Goal: Book appointment/travel/reservation

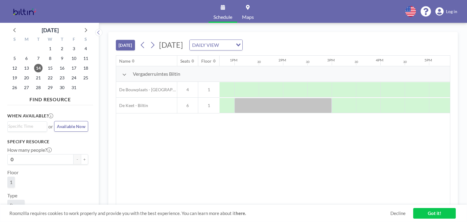
scroll to position [0, 618]
click at [277, 104] on div at bounding box center [282, 105] width 97 height 15
drag, startPoint x: 284, startPoint y: 106, endPoint x: 260, endPoint y: 104, distance: 23.7
click at [260, 104] on div at bounding box center [282, 105] width 97 height 15
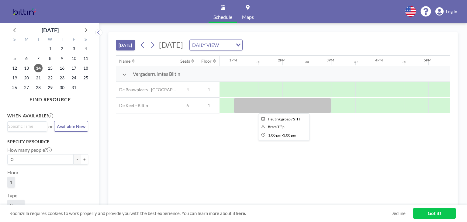
click at [260, 104] on div at bounding box center [282, 105] width 97 height 15
click at [242, 44] on div "Loading..." at bounding box center [238, 44] width 7 height 9
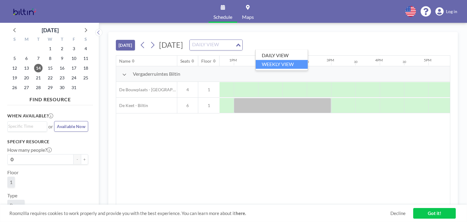
click at [289, 62] on li "WEEKLY VIEW" at bounding box center [281, 64] width 52 height 9
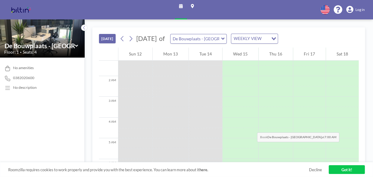
scroll to position [0, 0]
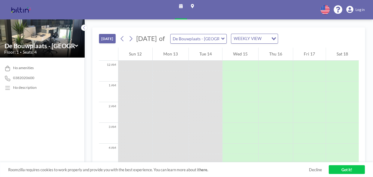
click at [268, 40] on input "Search for option" at bounding box center [265, 38] width 5 height 7
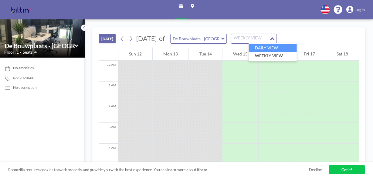
click at [276, 46] on li "DAILY VIEW" at bounding box center [273, 48] width 48 height 8
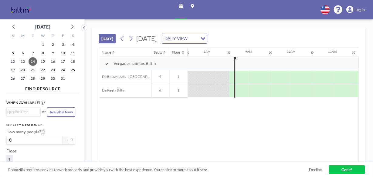
scroll to position [0, 316]
click at [132, 37] on icon at bounding box center [130, 39] width 5 height 8
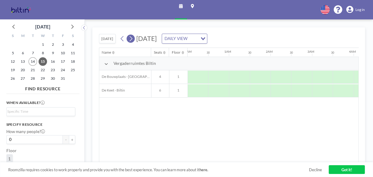
scroll to position [0, 277]
click at [131, 40] on icon at bounding box center [130, 39] width 5 height 8
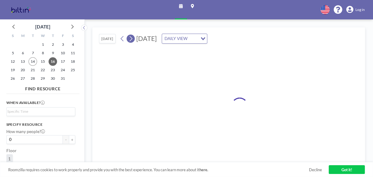
click at [131, 40] on icon at bounding box center [130, 39] width 5 height 8
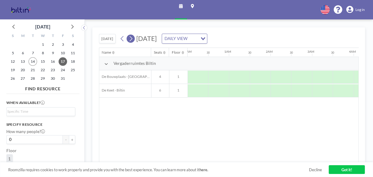
click at [131, 40] on icon at bounding box center [130, 39] width 5 height 8
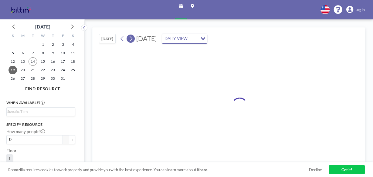
click at [131, 40] on icon at bounding box center [130, 39] width 5 height 8
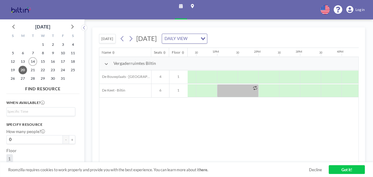
scroll to position [0, 476]
